Goal: Task Accomplishment & Management: Manage account settings

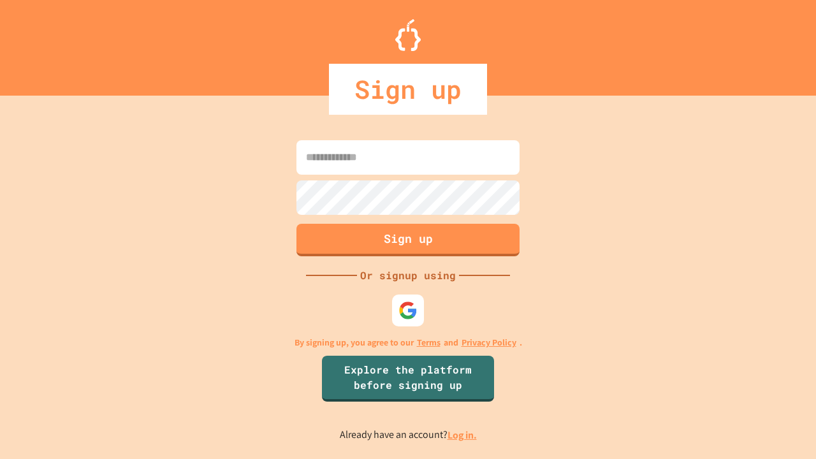
click at [463, 435] on link "Log in." at bounding box center [461, 434] width 29 height 13
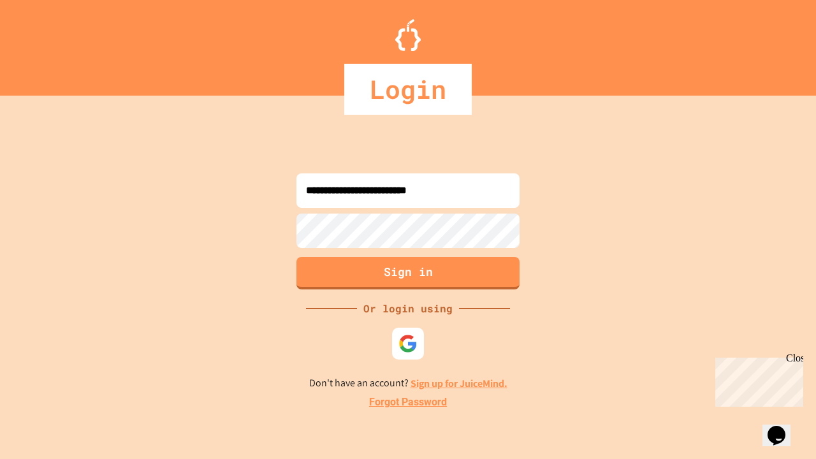
type input "**********"
